Goal: Information Seeking & Learning: Compare options

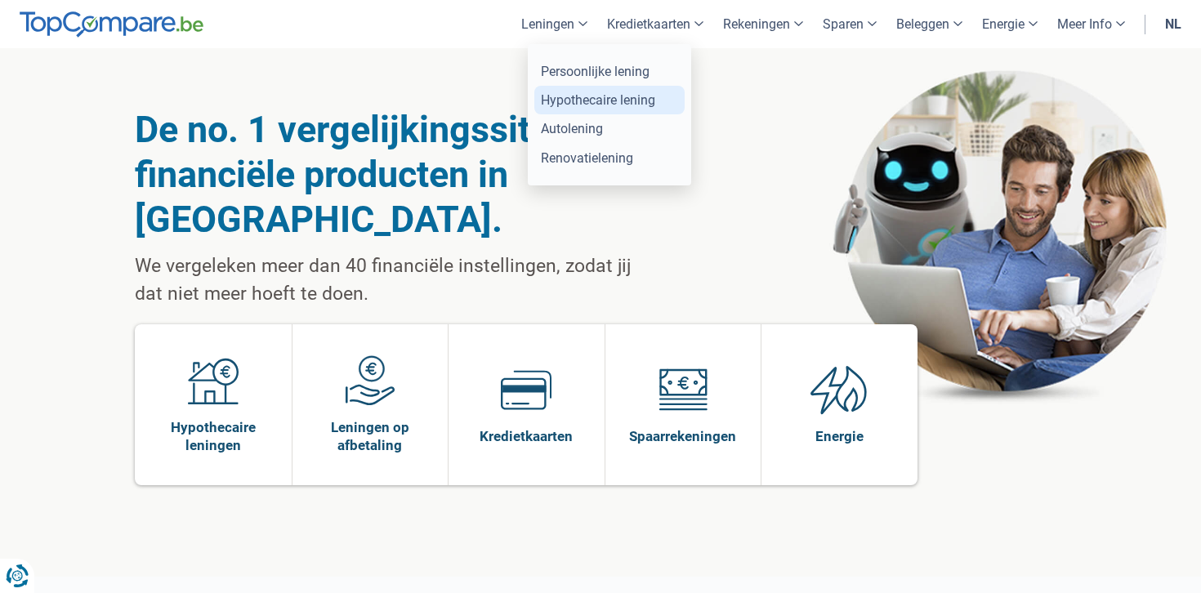
click at [561, 94] on link "Hypothecaire lening" at bounding box center [609, 100] width 150 height 29
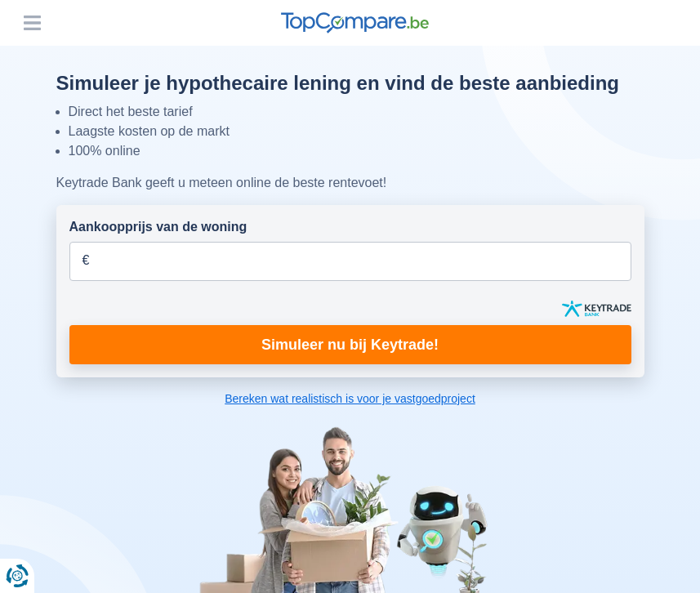
click at [29, 24] on button "Menu" at bounding box center [32, 23] width 25 height 25
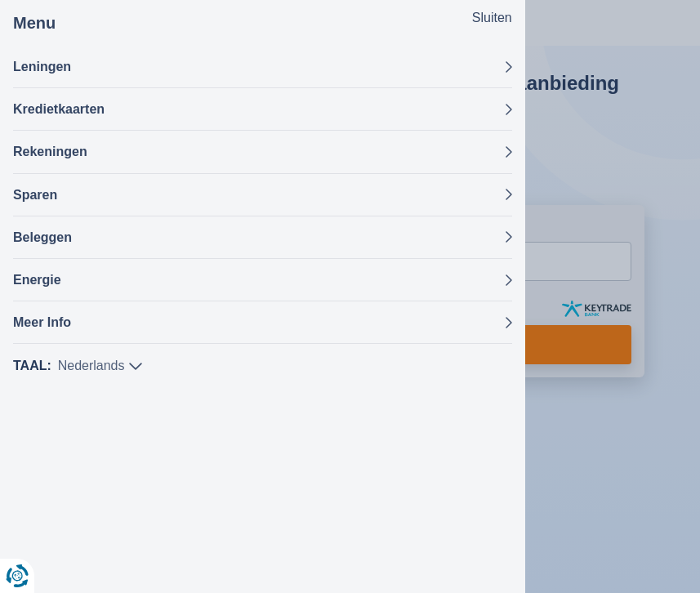
click at [590, 17] on div at bounding box center [350, 296] width 700 height 593
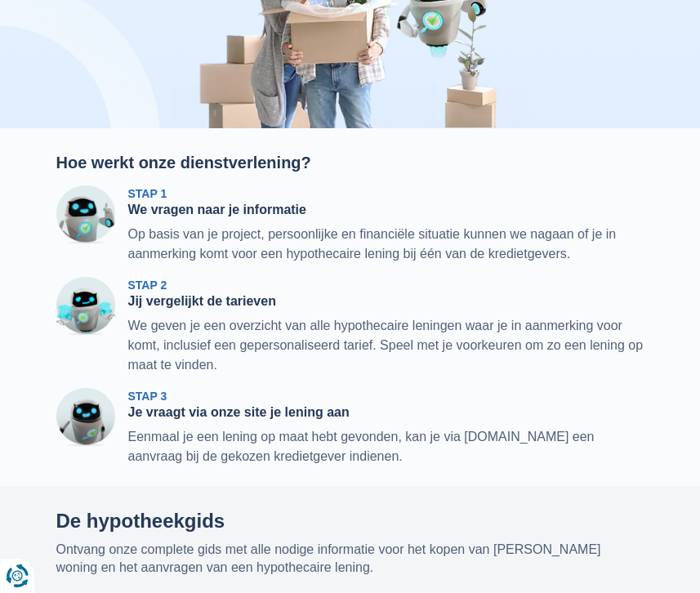
scroll to position [520, 0]
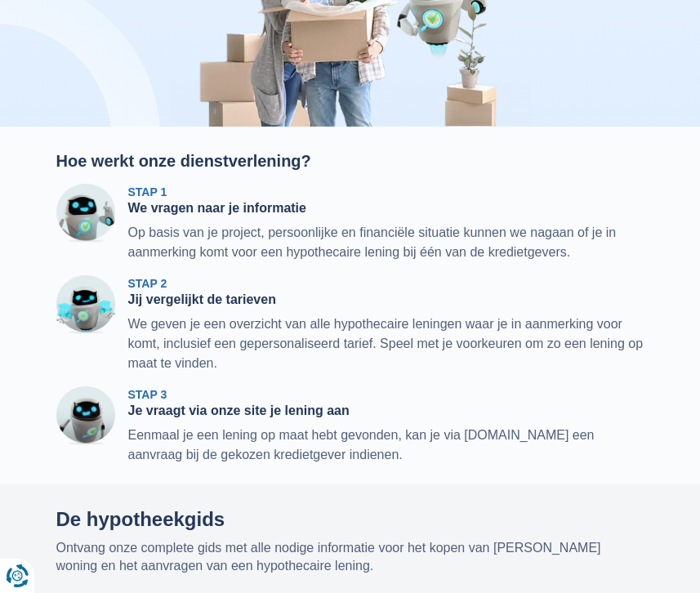
click at [341, 279] on div "Stap 2 Jij vergelijkt de tarieven We geven je een overzicht van alle hypothecai…" at bounding box center [386, 324] width 516 height 98
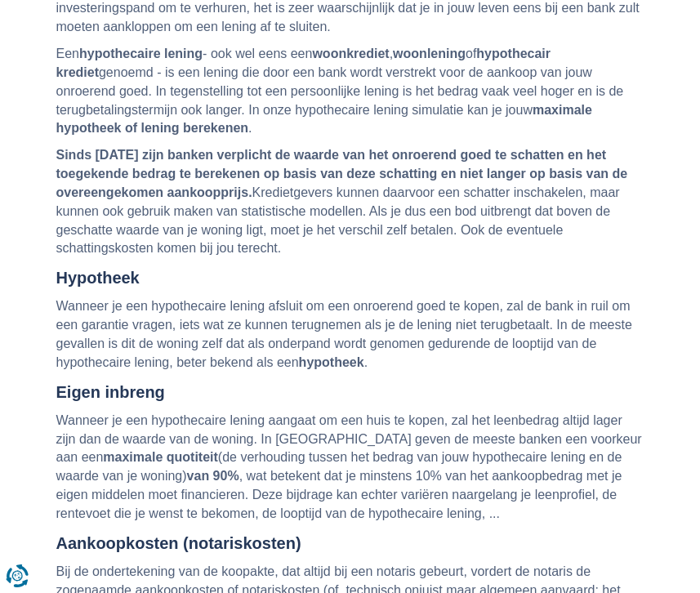
scroll to position [2668, 0]
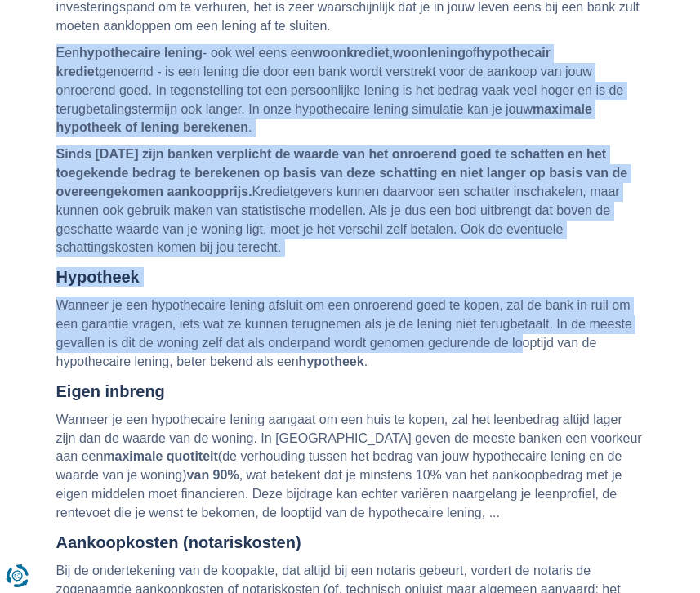
drag, startPoint x: 66, startPoint y: 55, endPoint x: 530, endPoint y: 341, distance: 545.4
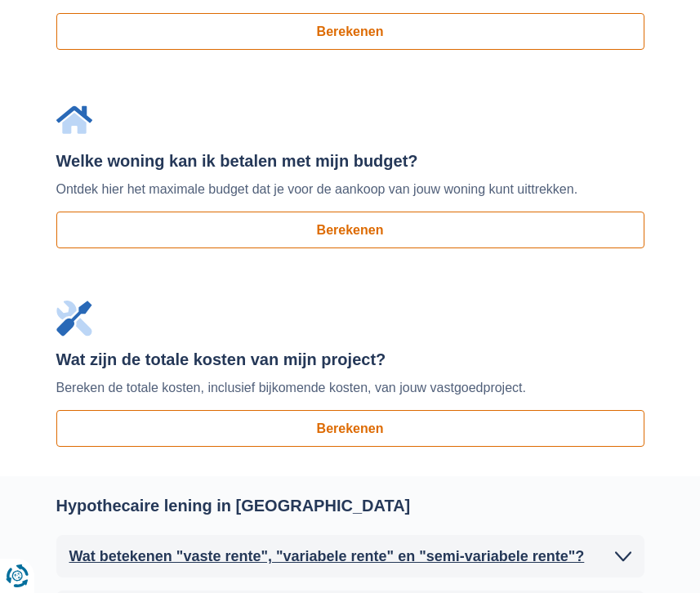
scroll to position [1810, 0]
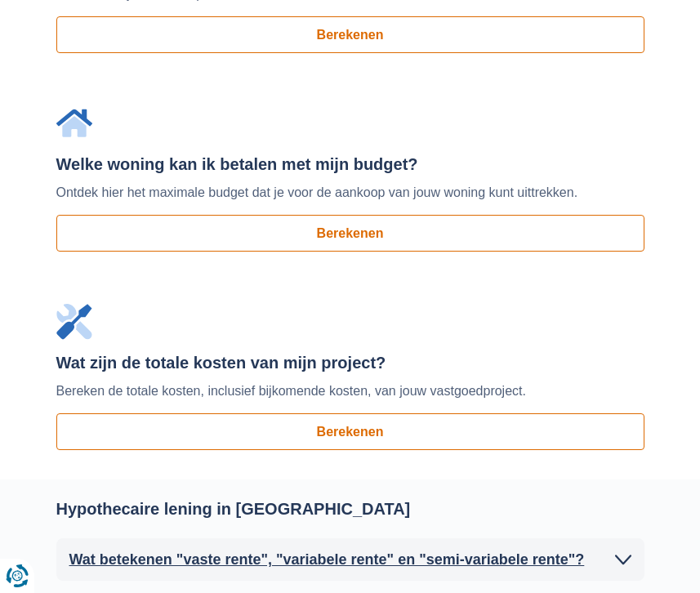
click at [97, 322] on div "Wat zijn de totale kosten van mijn project? Bereken de totale kosten, inclusief…" at bounding box center [350, 352] width 588 height 96
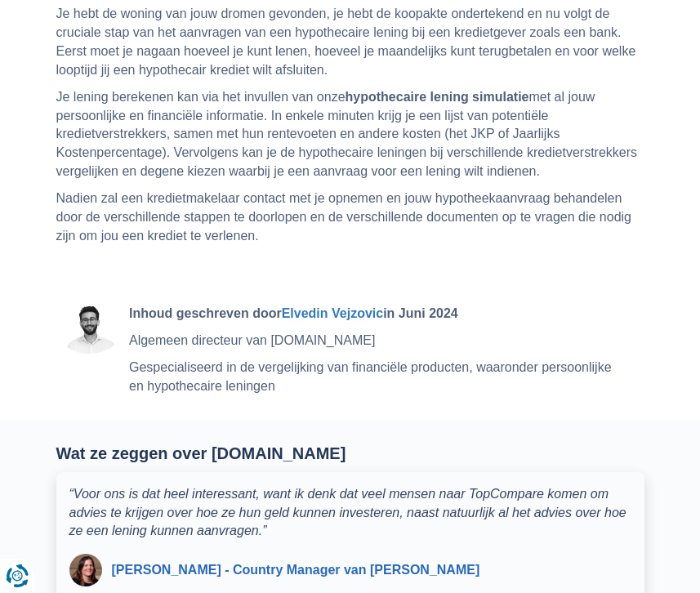
scroll to position [3561, 0]
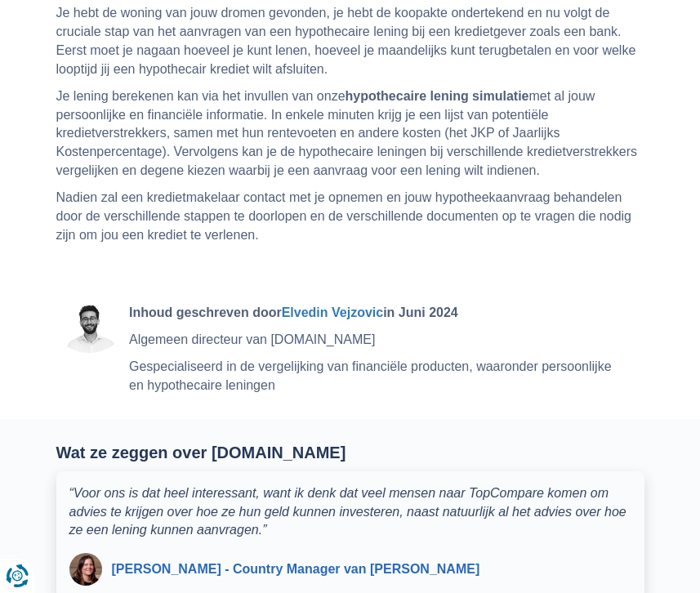
click at [221, 384] on p "Gespecialiseerd in de vergelijking van financiële producten, waaronder persoonl…" at bounding box center [378, 377] width 499 height 38
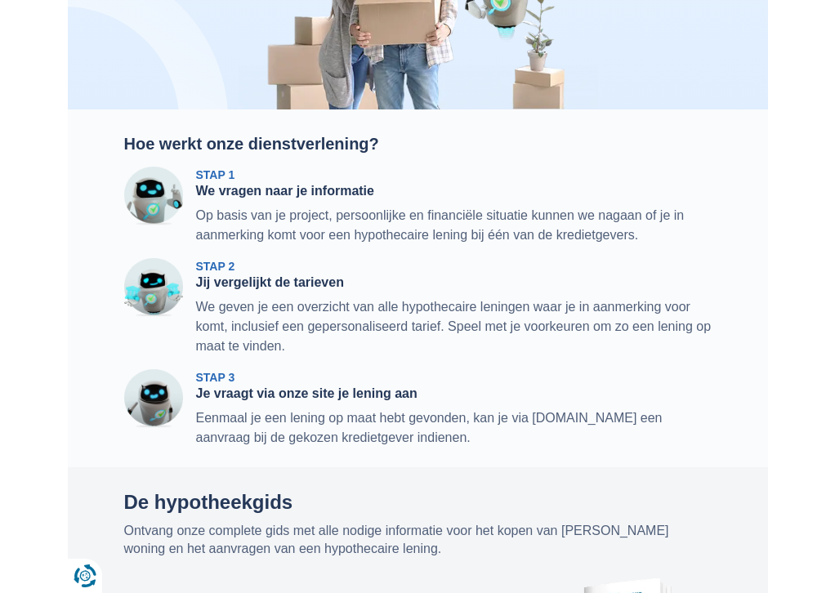
scroll to position [524, 0]
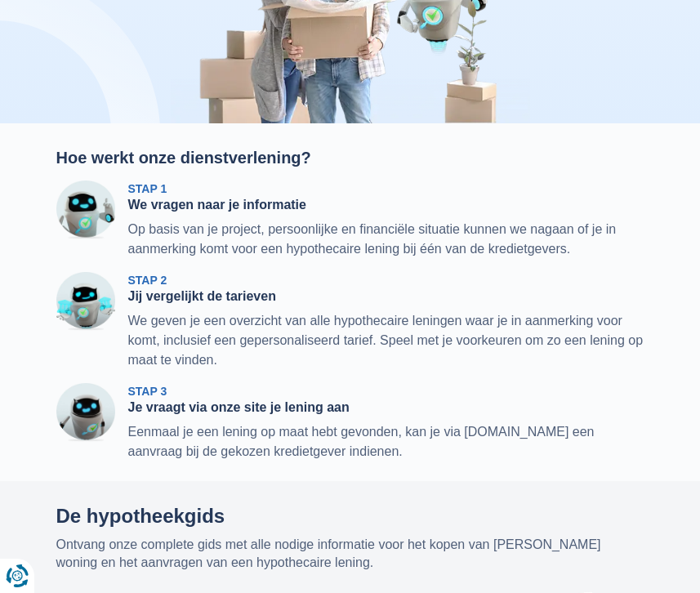
click at [140, 183] on span "Stap 1" at bounding box center [147, 188] width 39 height 13
drag, startPoint x: 358, startPoint y: 450, endPoint x: 51, endPoint y: 162, distance: 420.7
click at [51, 162] on div "Hoe werkt onze dienstverlening? Stap 1 We vragen naar je informatie Op basis va…" at bounding box center [350, 305] width 613 height 314
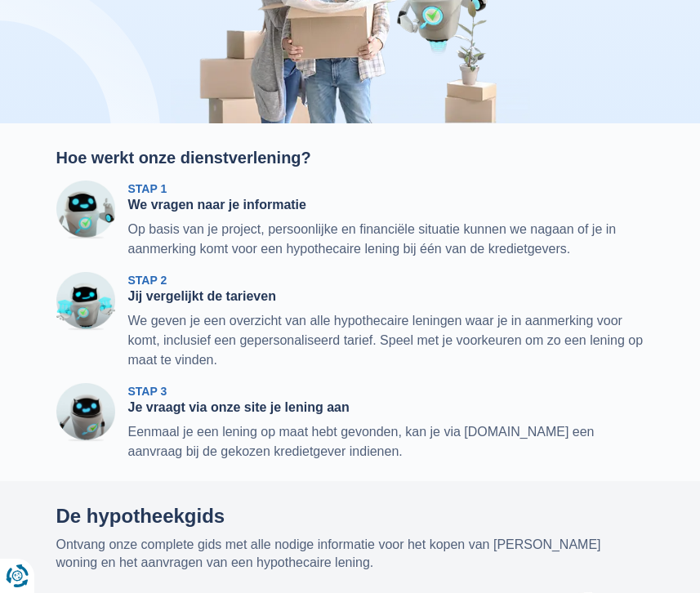
click at [261, 266] on div "Stap 2 Jij vergelijkt de tarieven We geven je een overzicht van alle hypothecai…" at bounding box center [350, 314] width 613 height 111
click at [259, 244] on p "Op basis van je project, persoonlijke en financiële situatie kunnen we nagaan o…" at bounding box center [386, 239] width 516 height 39
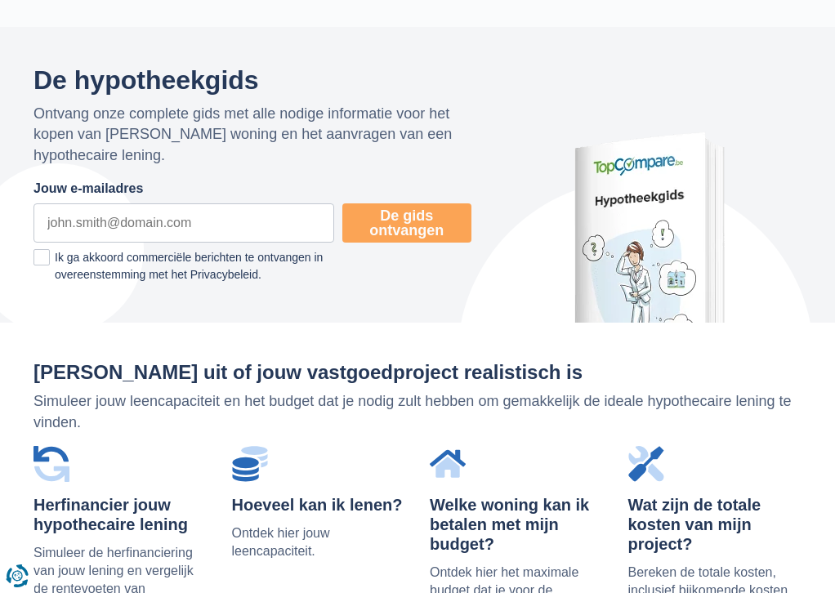
scroll to position [0, 0]
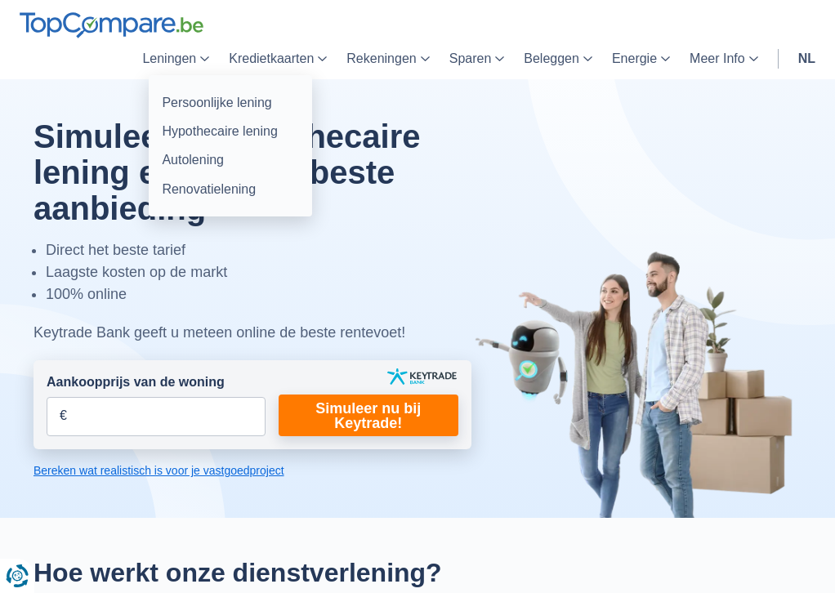
click at [183, 54] on link "Leningen" at bounding box center [175, 58] width 87 height 41
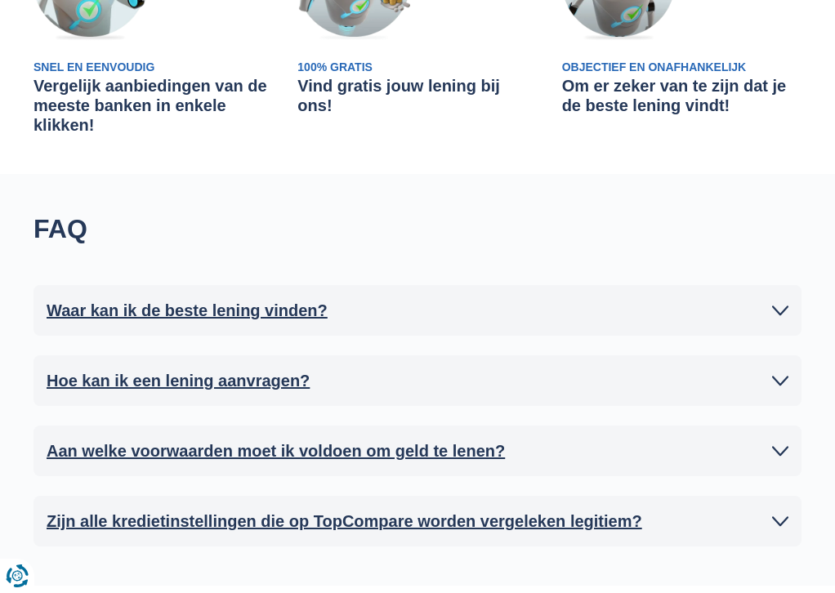
scroll to position [702, 0]
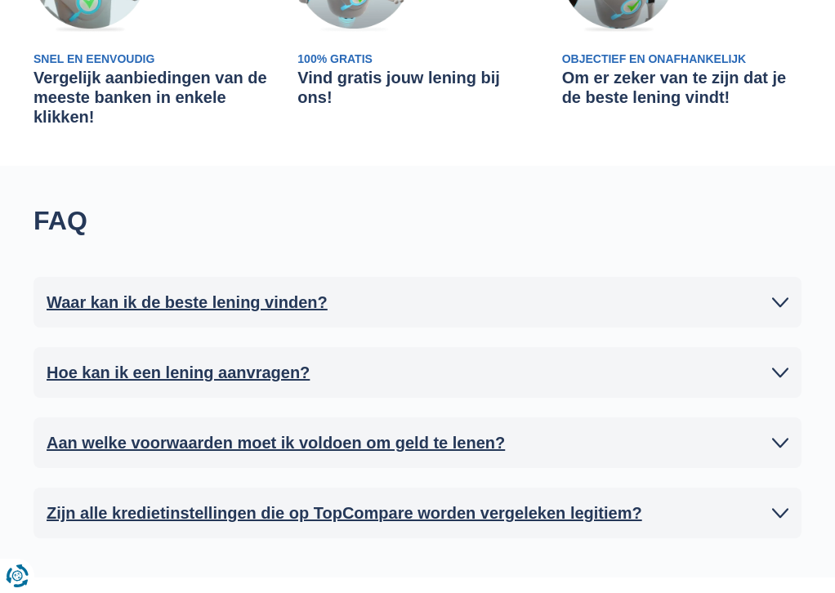
click at [781, 301] on icon at bounding box center [780, 302] width 16 height 16
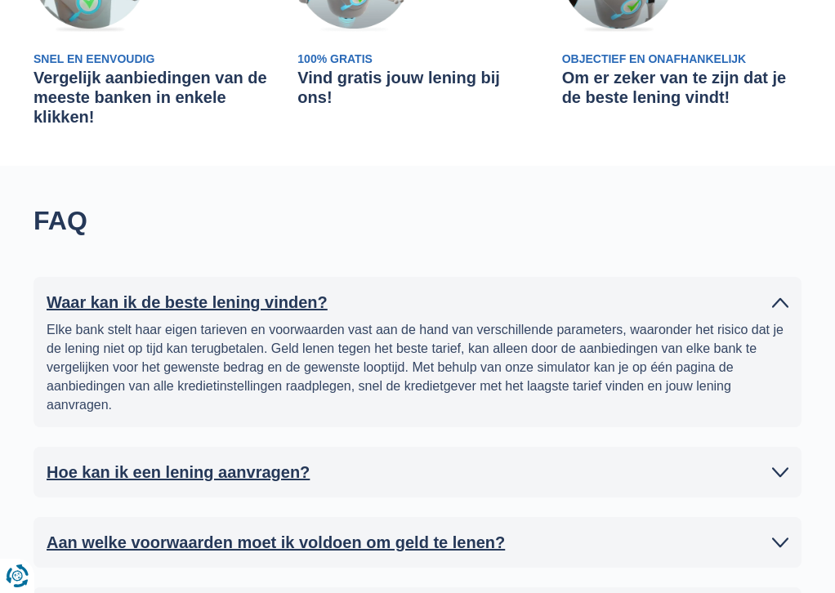
click at [781, 301] on icon at bounding box center [780, 302] width 16 height 16
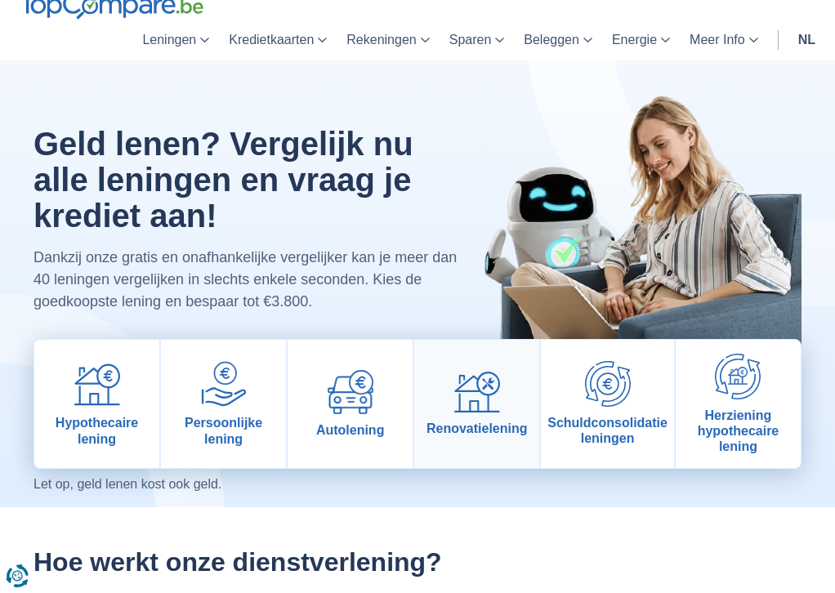
scroll to position [25, 0]
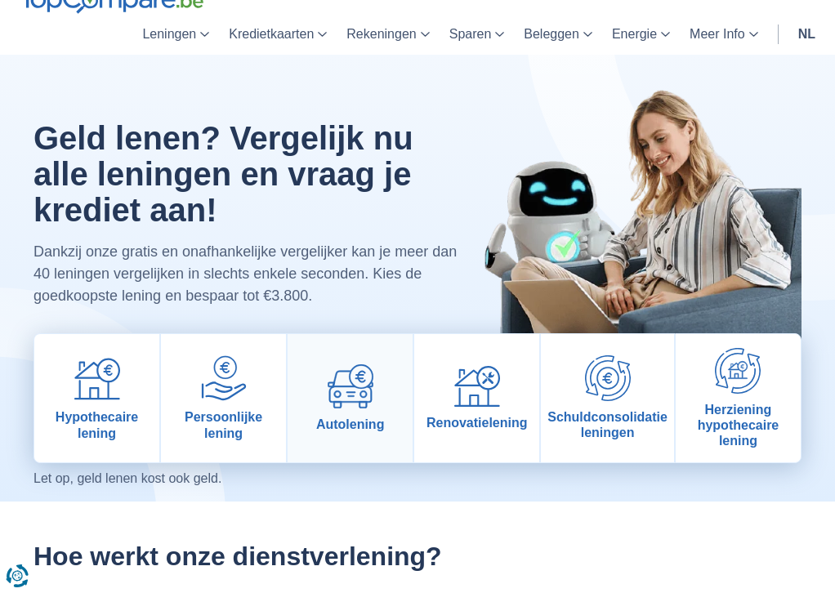
click at [371, 401] on img at bounding box center [351, 386] width 46 height 44
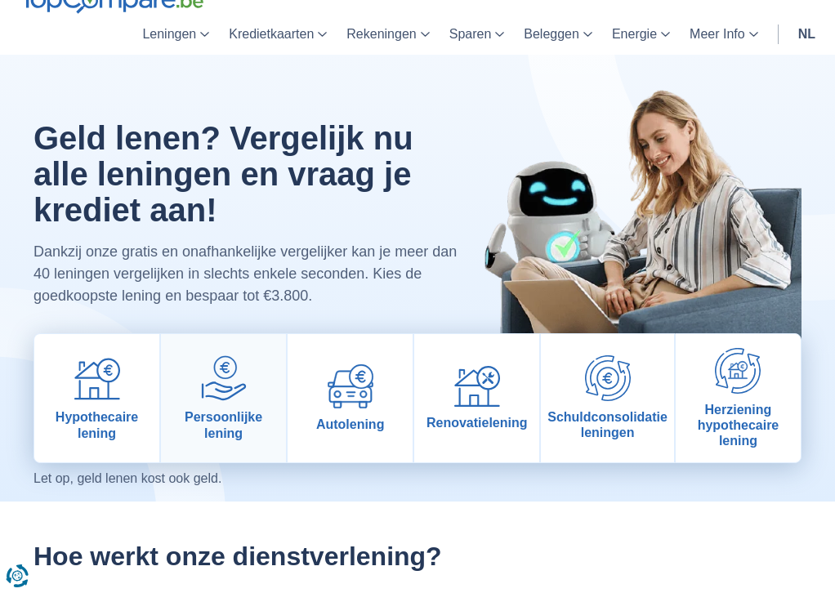
click at [228, 377] on img at bounding box center [224, 378] width 46 height 46
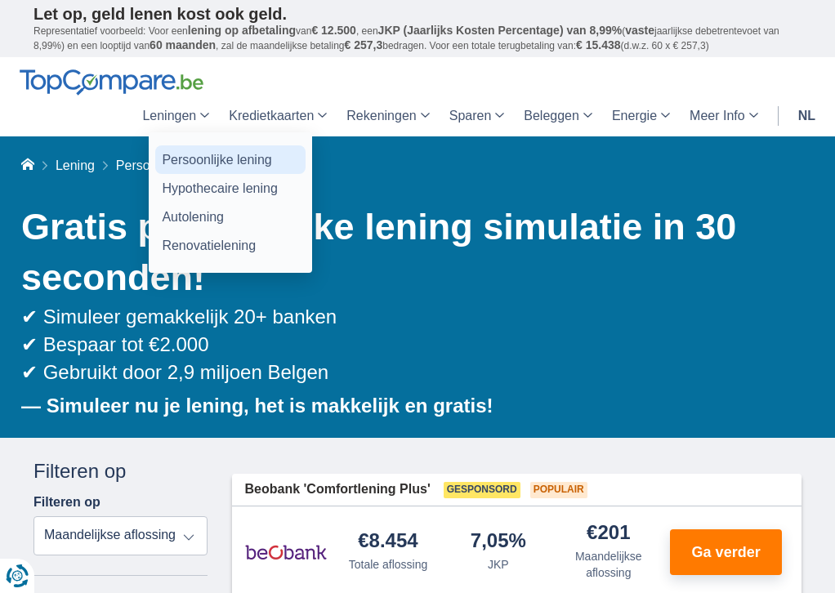
click at [192, 163] on link "Persoonlijke lening" at bounding box center [230, 159] width 150 height 29
